Goal: Task Accomplishment & Management: Manage account settings

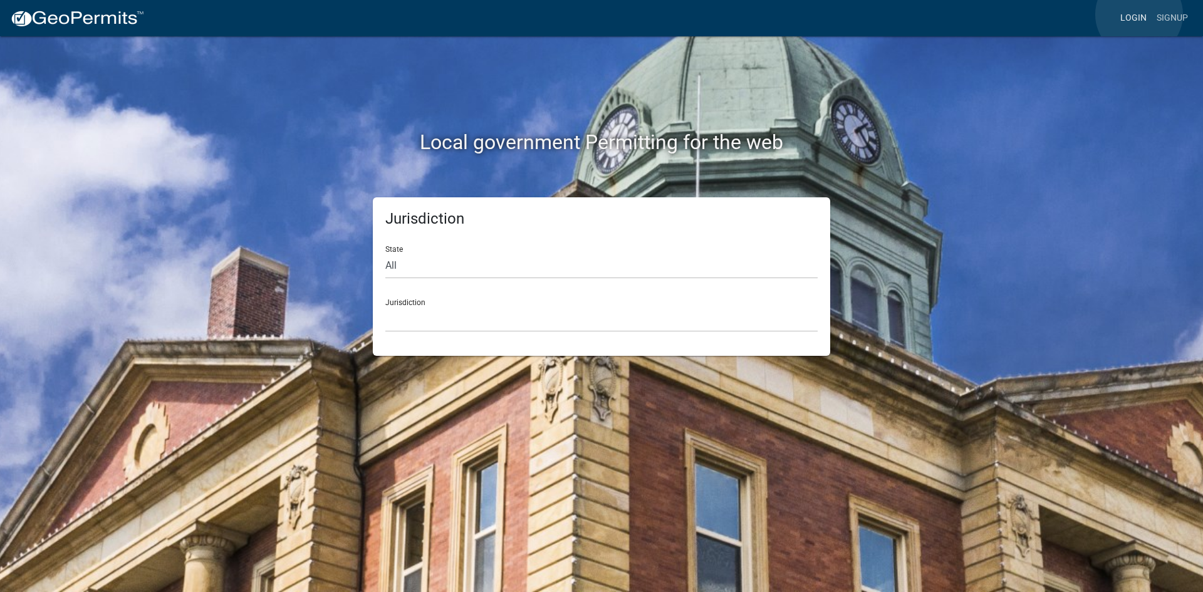
click at [1139, 14] on link "Login" at bounding box center [1134, 18] width 36 height 24
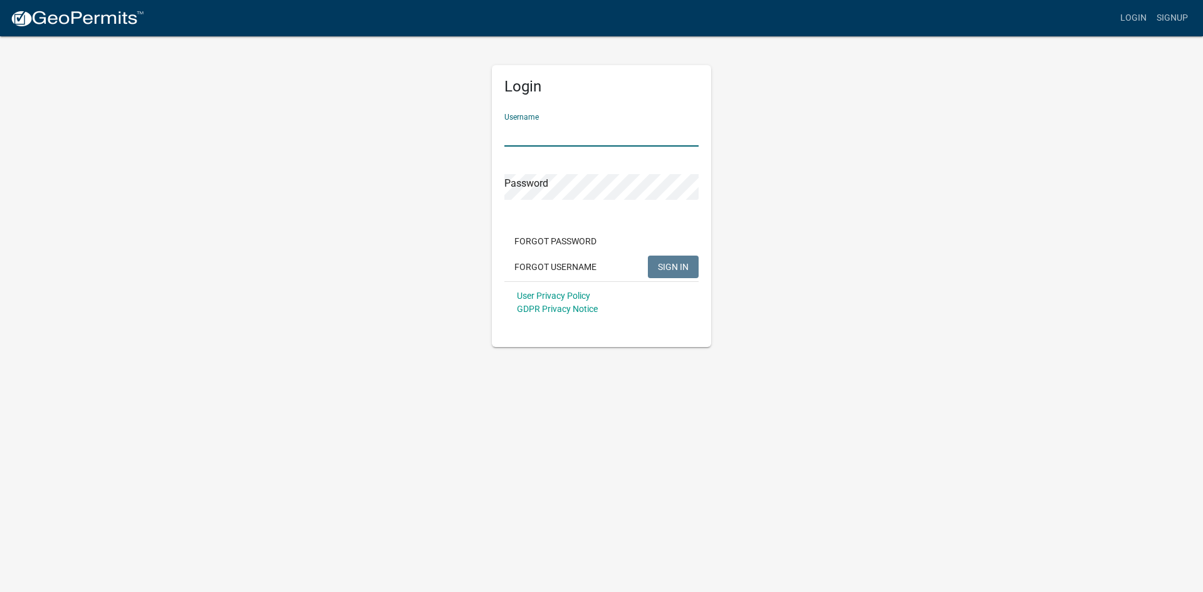
click at [587, 137] on input "Username" at bounding box center [602, 134] width 194 height 26
type input "[PERSON_NAME]"
click at [678, 262] on span "SIGN IN" at bounding box center [673, 266] width 31 height 10
click at [553, 236] on button "Forgot Password" at bounding box center [556, 241] width 102 height 23
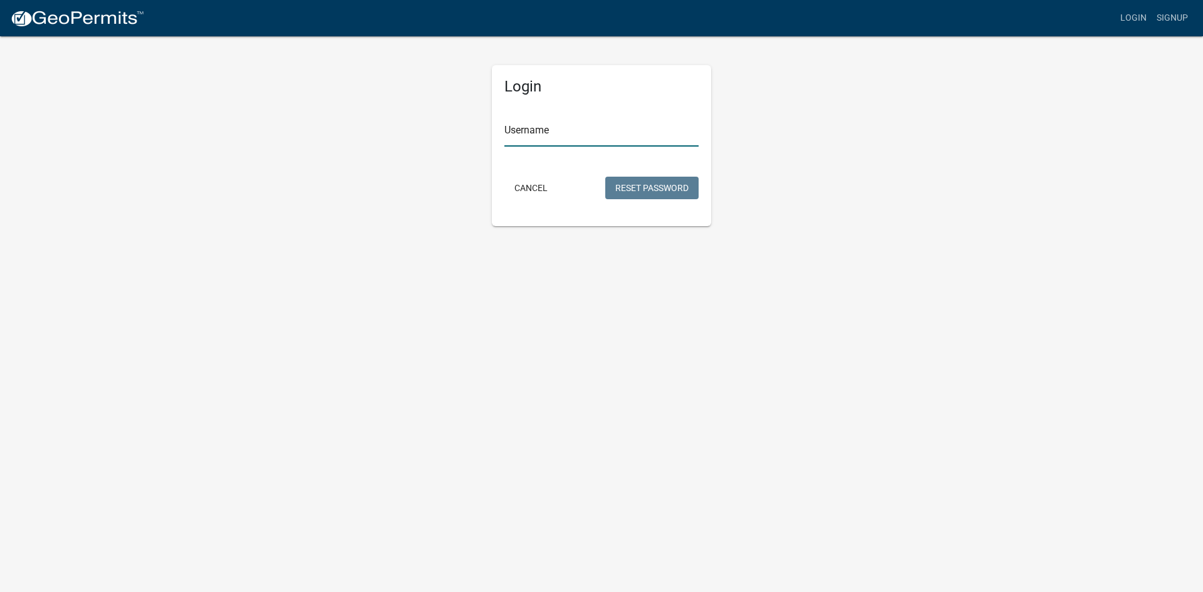
click at [547, 137] on input "Username" at bounding box center [602, 134] width 194 height 26
type input "[PERSON_NAME]"
click at [669, 187] on button "Reset Password" at bounding box center [651, 188] width 93 height 23
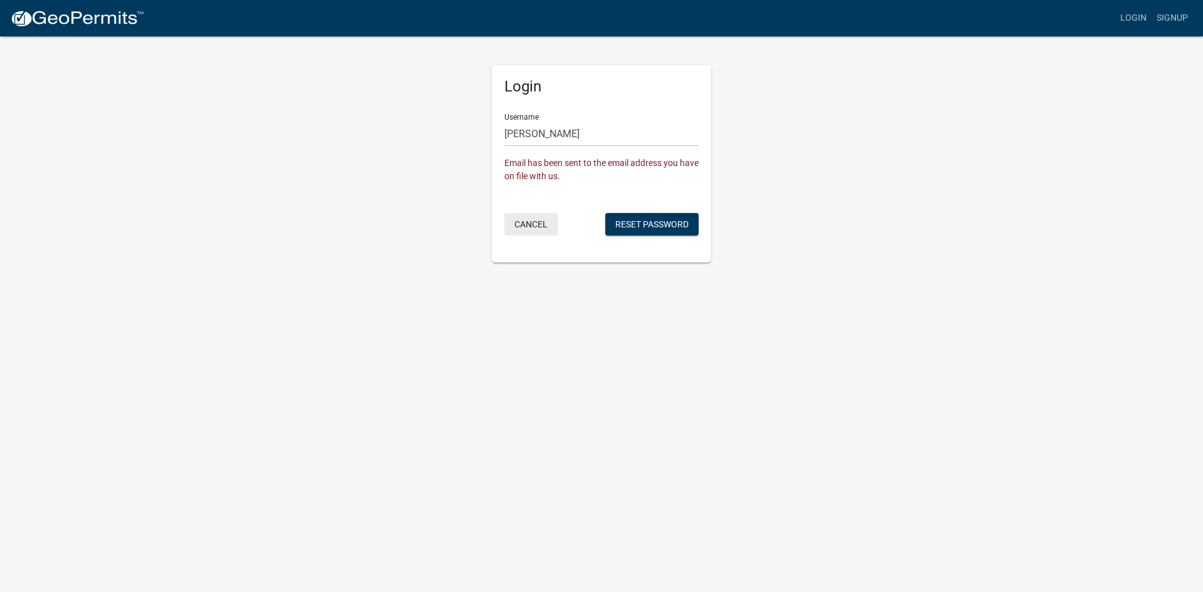
click at [535, 220] on button "Cancel" at bounding box center [531, 224] width 53 height 23
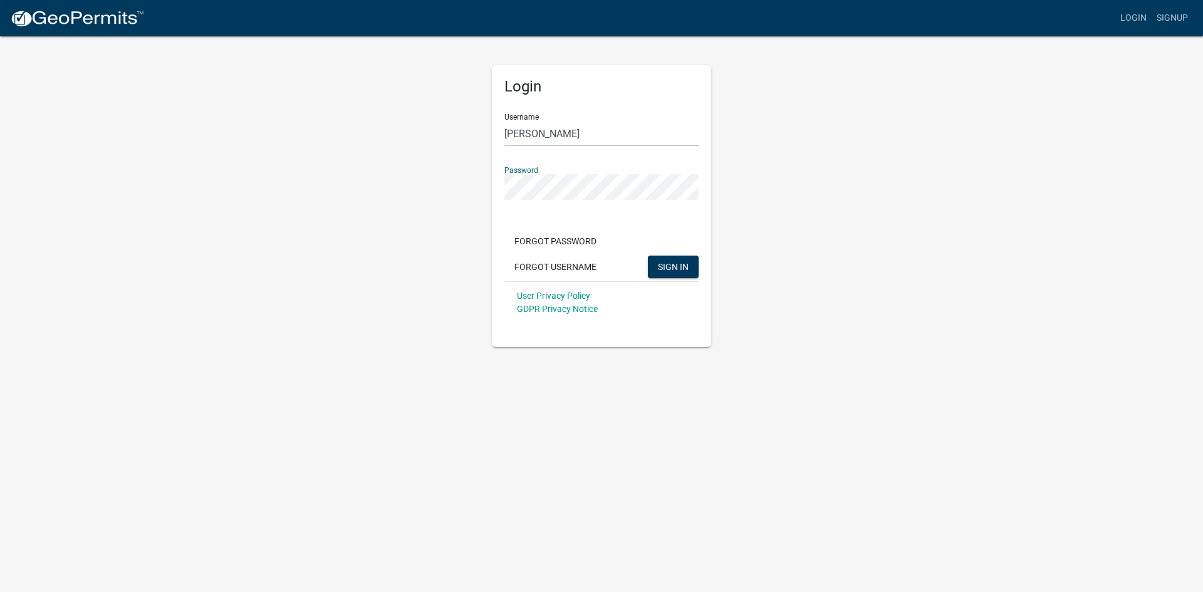
click at [283, 189] on div "Login Username [PERSON_NAME] Password Forgot Password Forgot Username SIGN IN U…" at bounding box center [601, 191] width 715 height 312
click at [673, 268] on span "SIGN IN" at bounding box center [673, 266] width 31 height 10
